Goal: Information Seeking & Learning: Learn about a topic

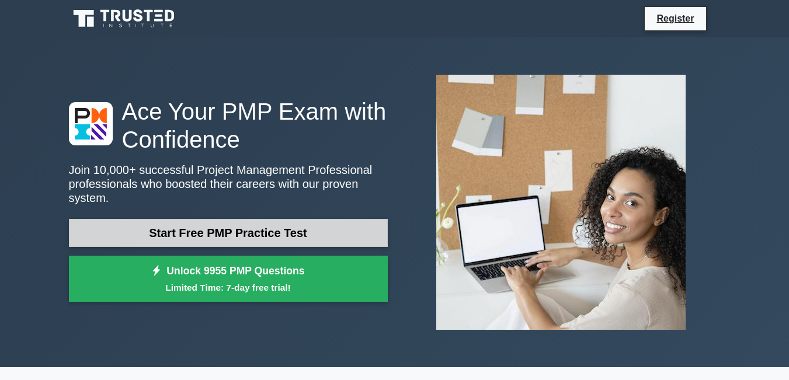
click at [256, 235] on link "Start Free PMP Practice Test" at bounding box center [228, 233] width 319 height 28
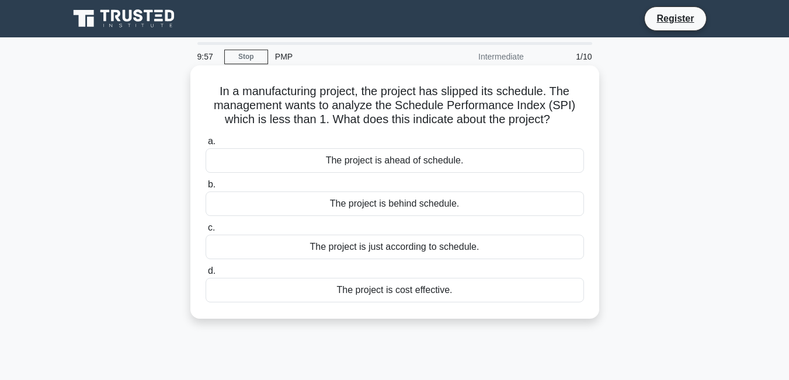
click at [276, 182] on label "b. The project is behind schedule." at bounding box center [395, 197] width 378 height 39
click at [206, 182] on input "b. The project is behind schedule." at bounding box center [206, 185] width 0 height 8
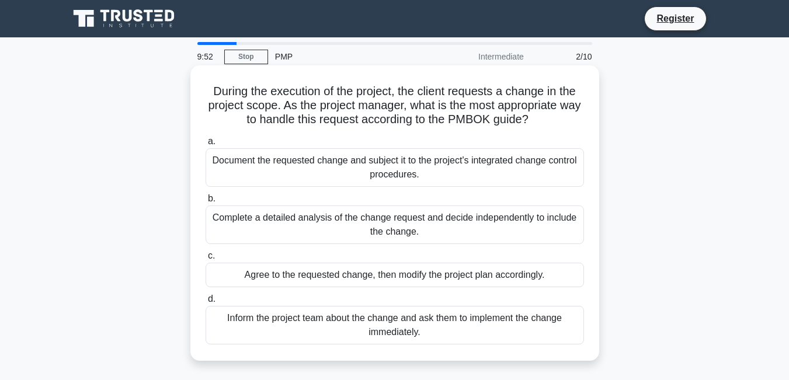
click at [275, 177] on div "Document the requested change and subject it to the project's integrated change…" at bounding box center [395, 167] width 378 height 39
click at [206, 145] on input "a. Document the requested change and subject it to the project's integrated cha…" at bounding box center [206, 142] width 0 height 8
